Goal: Information Seeking & Learning: Learn about a topic

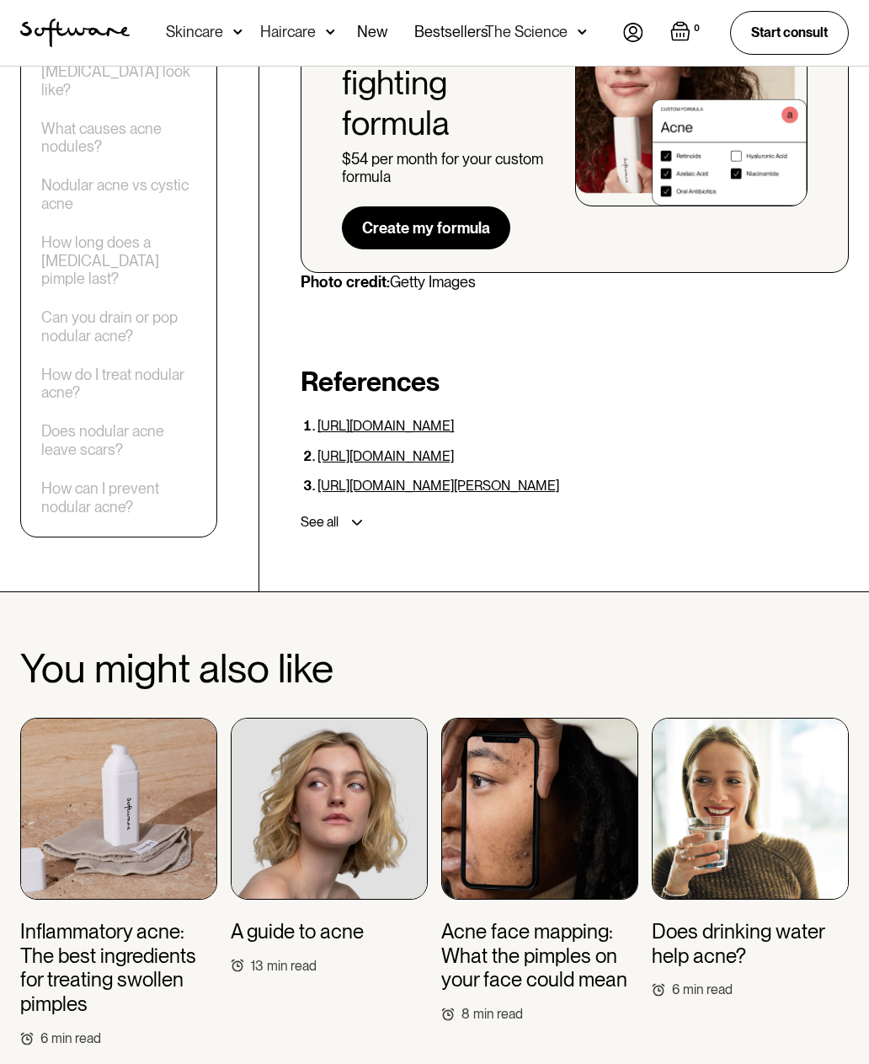
scroll to position [4789, 0]
click at [102, 920] on h3 "Inflammatory acne: The best ingredients for treating swollen pimples" at bounding box center [118, 968] width 197 height 97
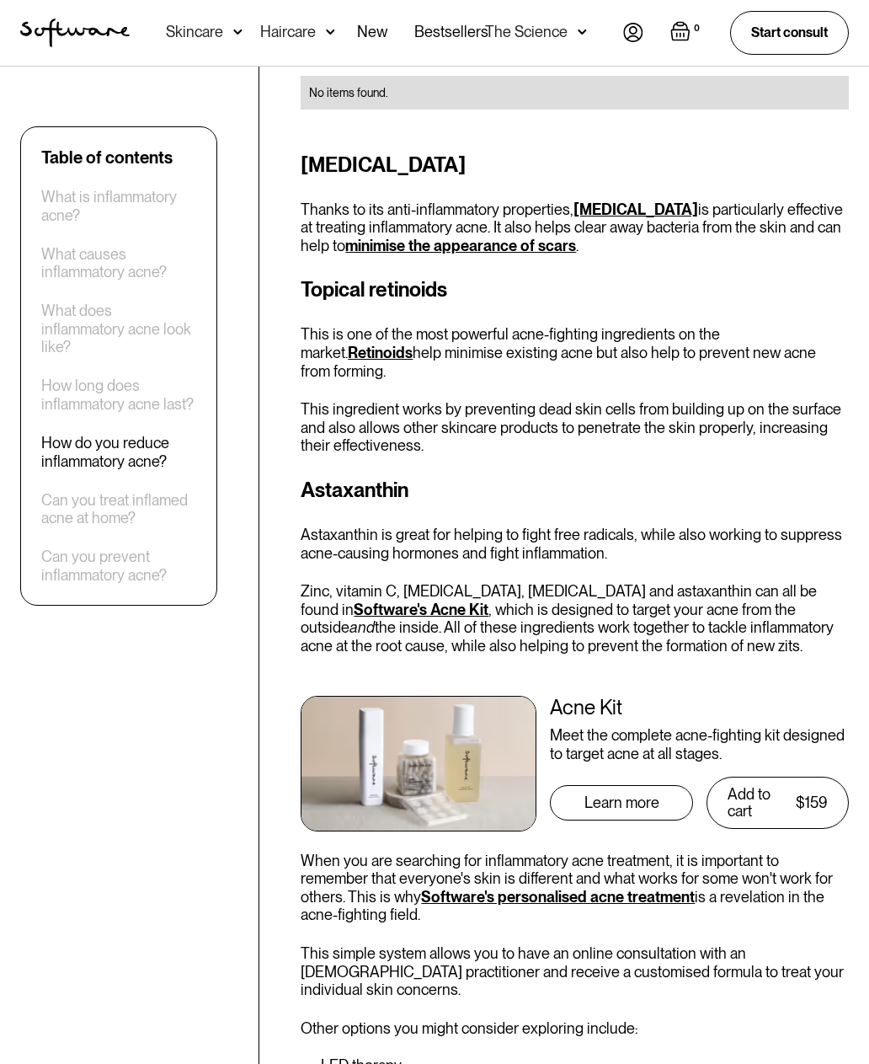
scroll to position [3212, 0]
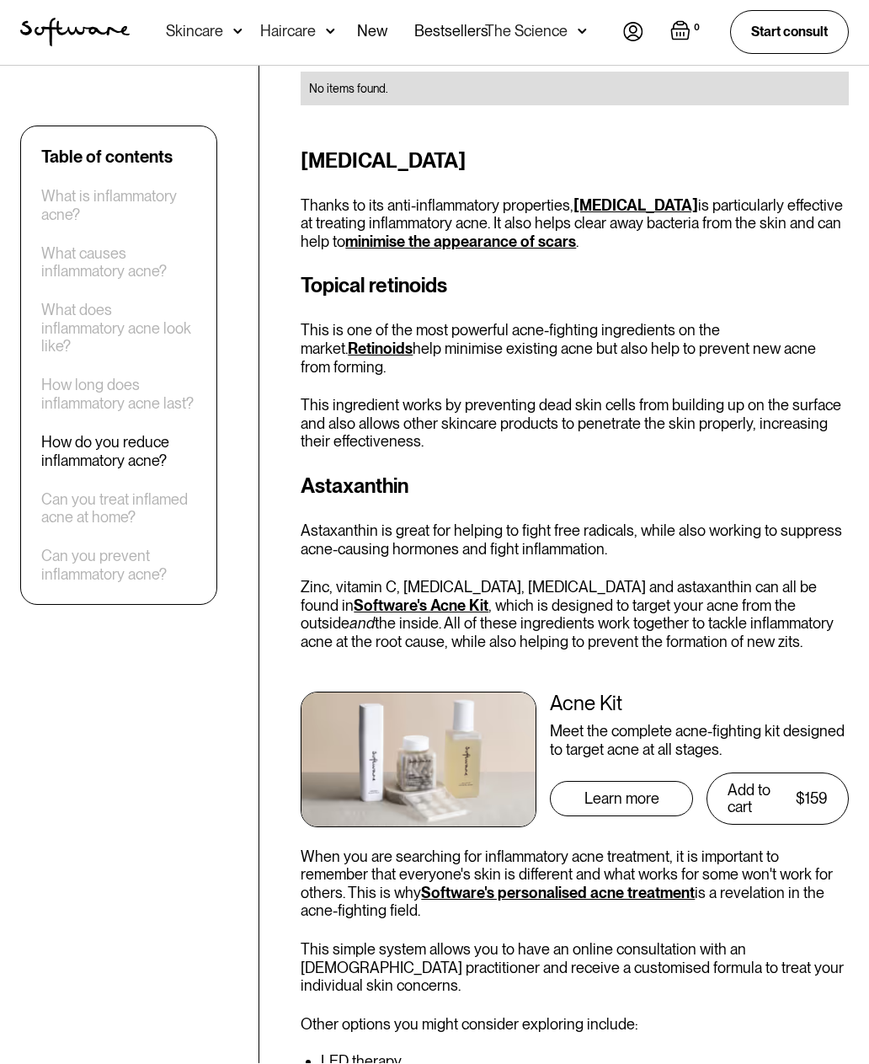
click at [401, 692] on img at bounding box center [419, 760] width 236 height 136
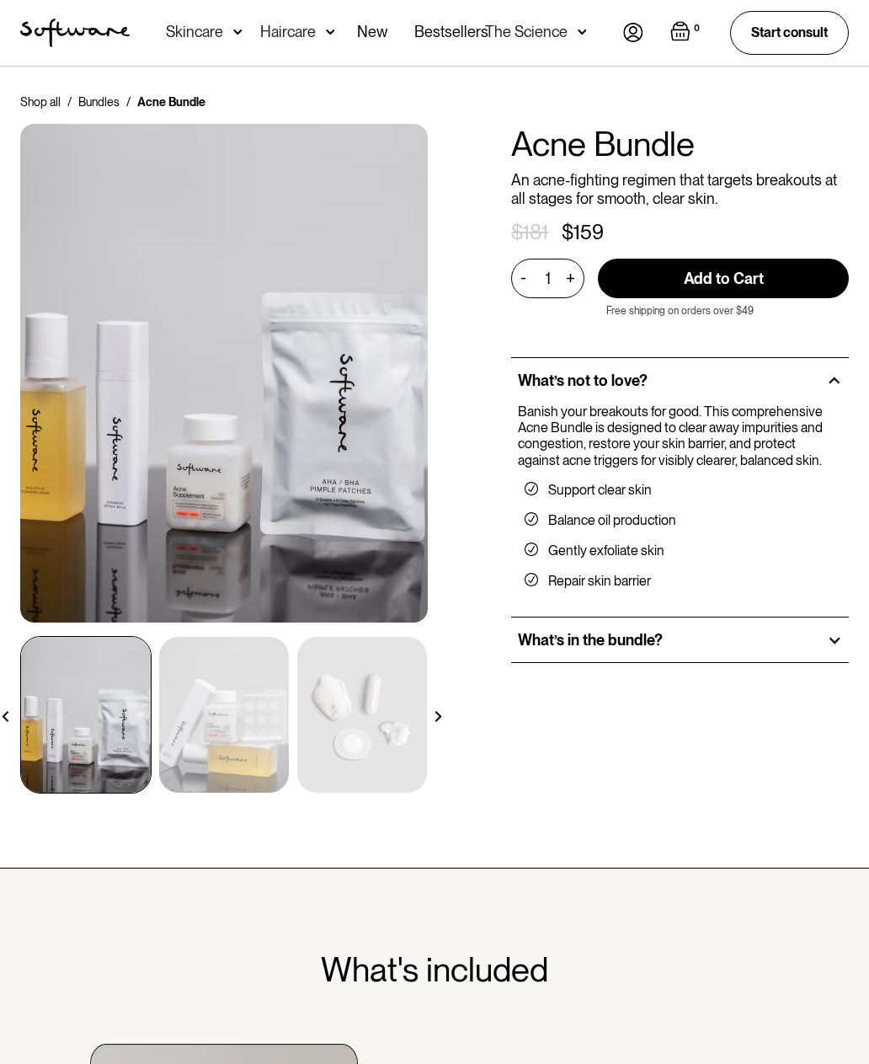
click at [541, 637] on h2 "What’s in the bundle?" at bounding box center [590, 640] width 145 height 19
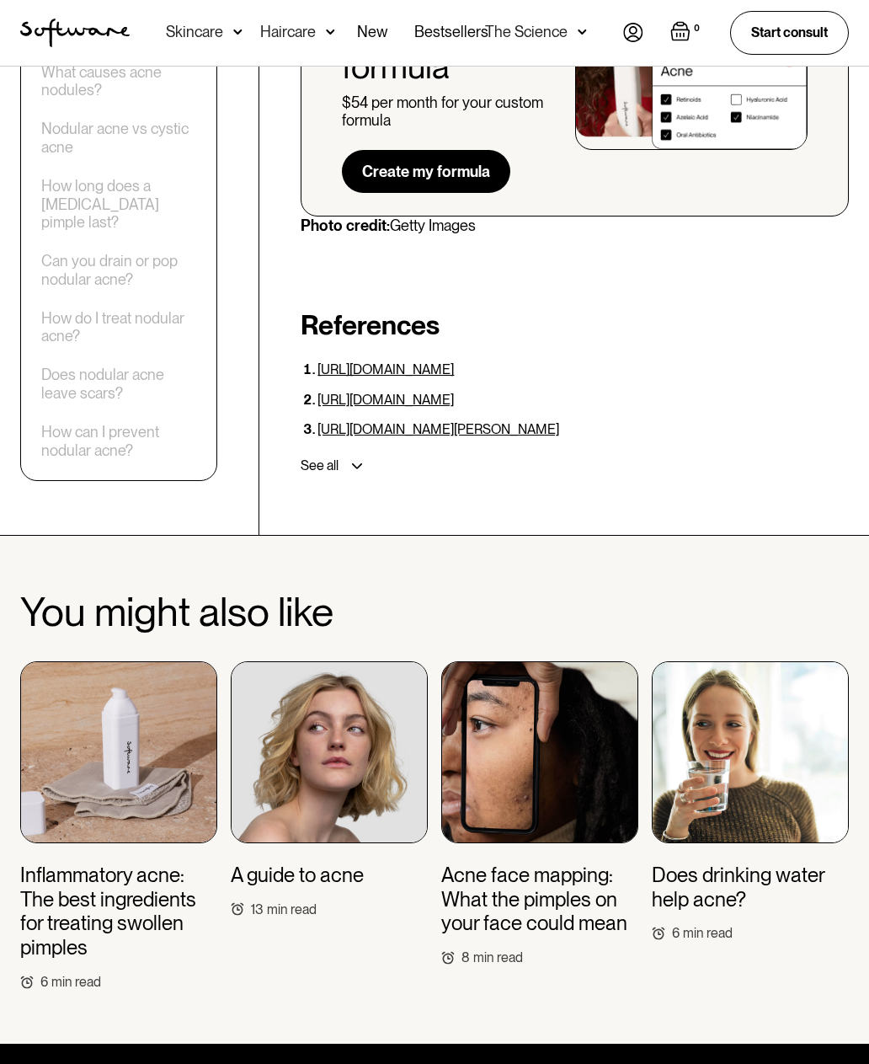
click at [88, 863] on h3 "Inflammatory acne: The best ingredients for treating swollen pimples" at bounding box center [118, 911] width 197 height 97
